Goal: Task Accomplishment & Management: Use online tool/utility

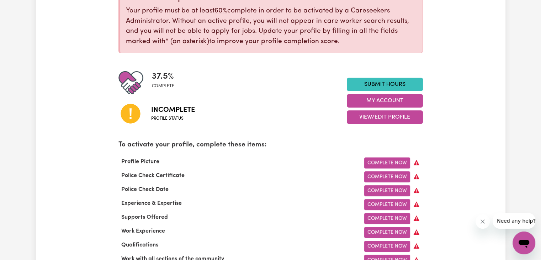
scroll to position [106, 0]
click at [392, 100] on button "My Account" at bounding box center [385, 101] width 76 height 14
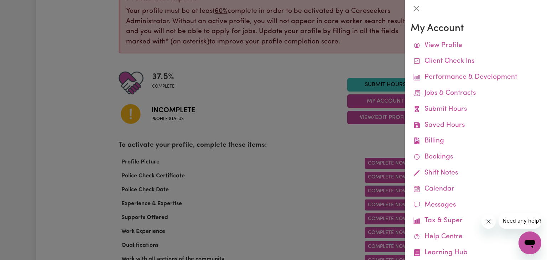
drag, startPoint x: 310, startPoint y: 117, endPoint x: 291, endPoint y: 146, distance: 34.6
click at [291, 146] on div at bounding box center [273, 130] width 547 height 260
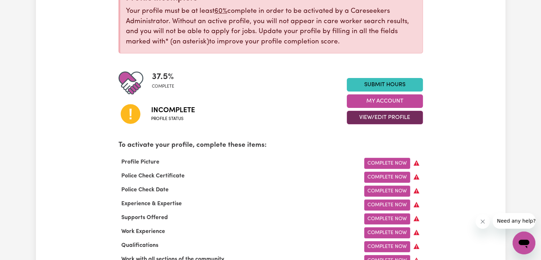
drag, startPoint x: 291, startPoint y: 146, endPoint x: 364, endPoint y: 122, distance: 77.2
click at [364, 122] on button "View/Edit Profile" at bounding box center [385, 118] width 76 height 14
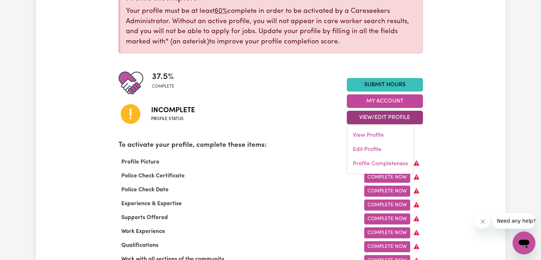
click at [318, 139] on div "Profile incomplete Your profile must be at least 60% complete in order to be ac…" at bounding box center [271, 191] width 305 height 409
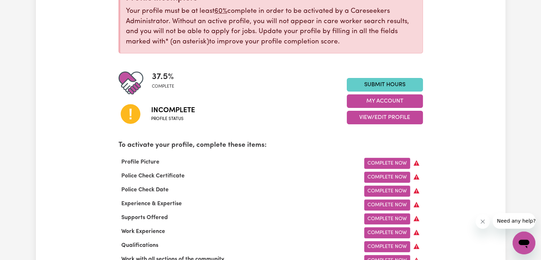
click at [375, 78] on link "Submit Hours" at bounding box center [385, 85] width 76 height 14
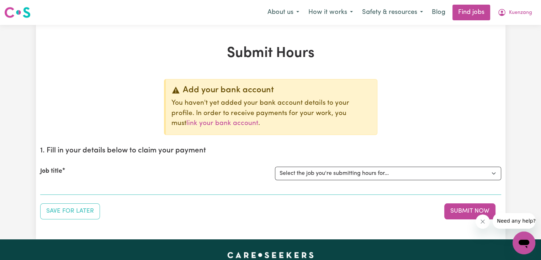
click at [136, 190] on section "1. Fill in your details below to claim your payment Job title Select the job yo…" at bounding box center [270, 168] width 461 height 54
click at [498, 174] on select "Select the job you're submitting hours for..." at bounding box center [388, 174] width 226 height 14
click at [461, 214] on button "Submit Now" at bounding box center [470, 211] width 51 height 16
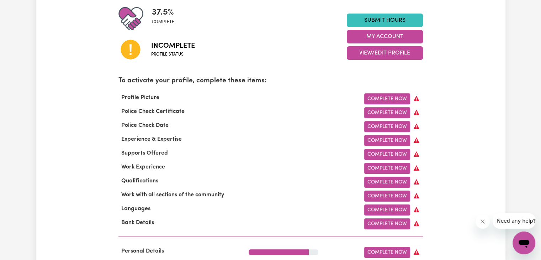
scroll to position [173, 0]
